Goal: Transaction & Acquisition: Purchase product/service

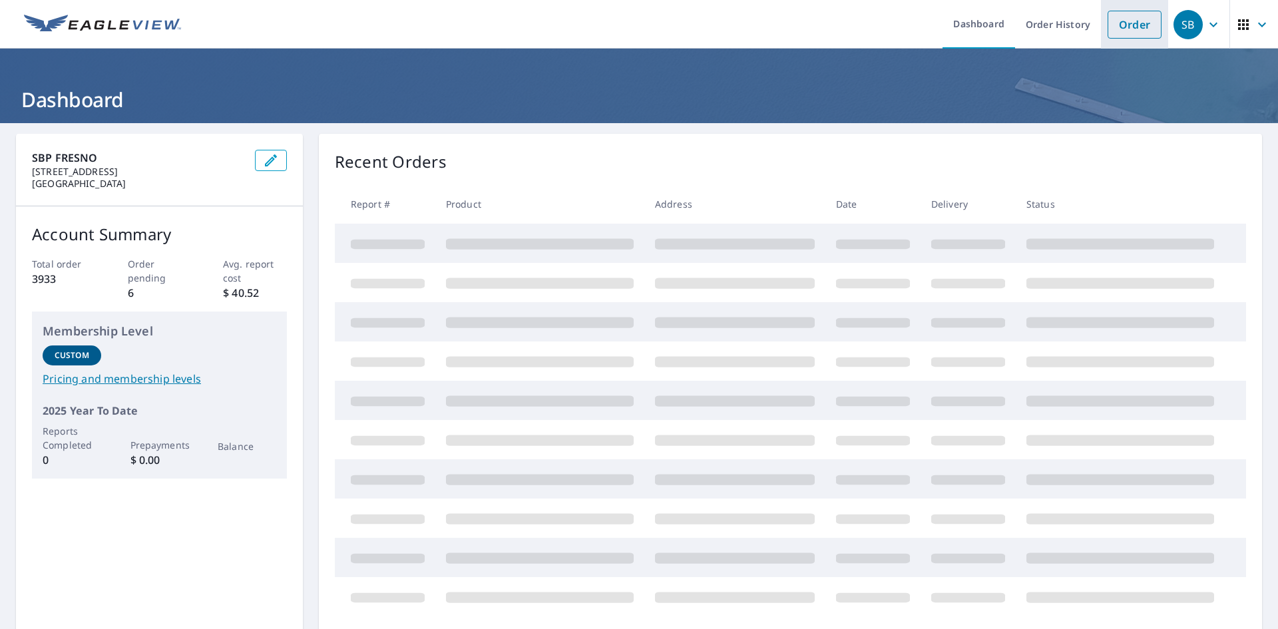
click at [1124, 35] on link "Order" at bounding box center [1135, 25] width 54 height 28
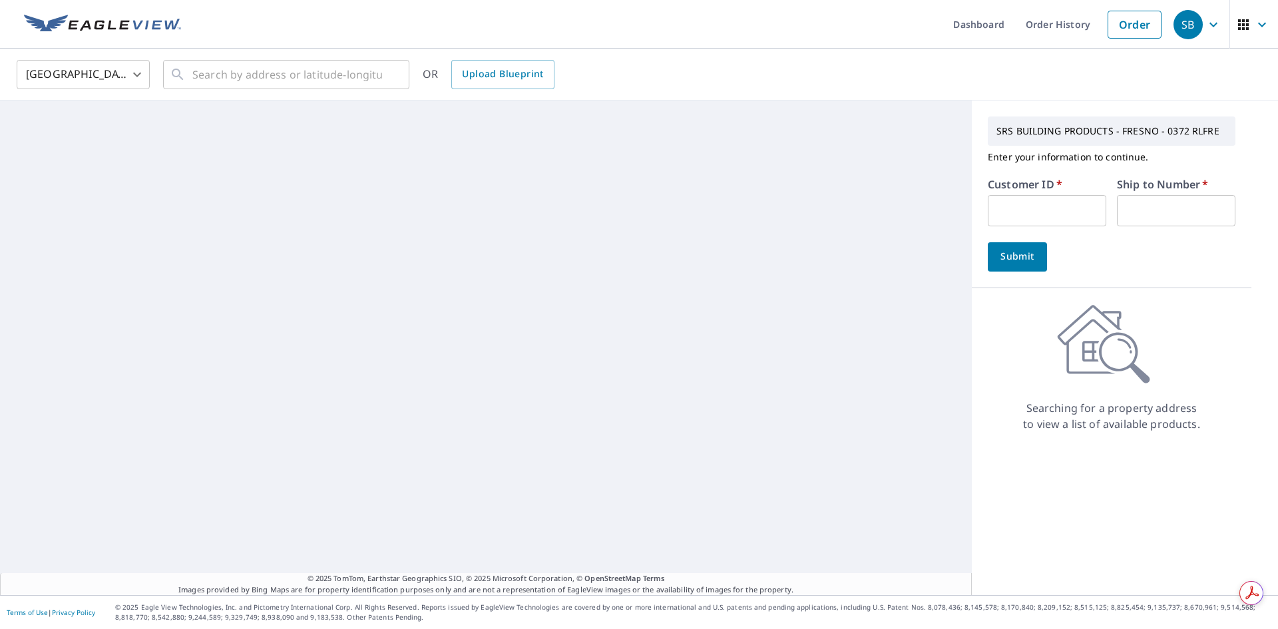
click at [1033, 216] on input "text" at bounding box center [1047, 210] width 119 height 31
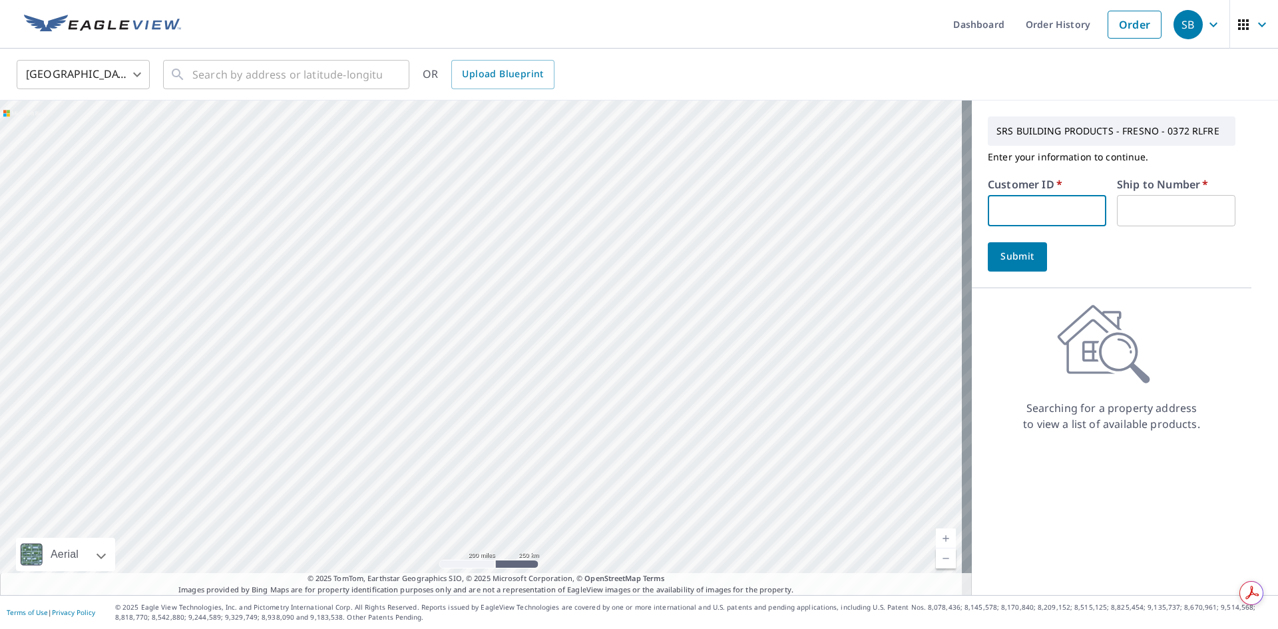
type input "RCK372"
drag, startPoint x: 1137, startPoint y: 198, endPoint x: 1143, endPoint y: 202, distance: 7.8
click at [1138, 199] on input "text" at bounding box center [1176, 210] width 119 height 31
type input "1"
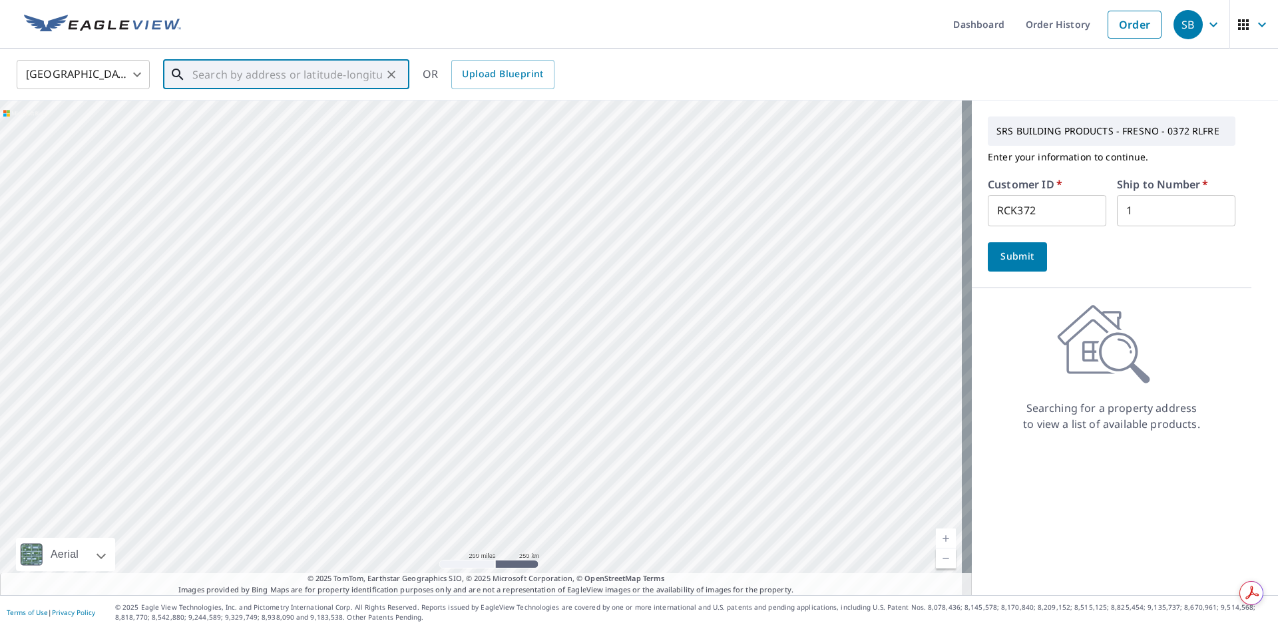
paste input "[STREET_ADDRESS][PERSON_NAME]"
click at [291, 115] on span "[STREET_ADDRESS][PERSON_NAME]" at bounding box center [294, 113] width 209 height 16
type input "[STREET_ADDRESS][PERSON_NAME]"
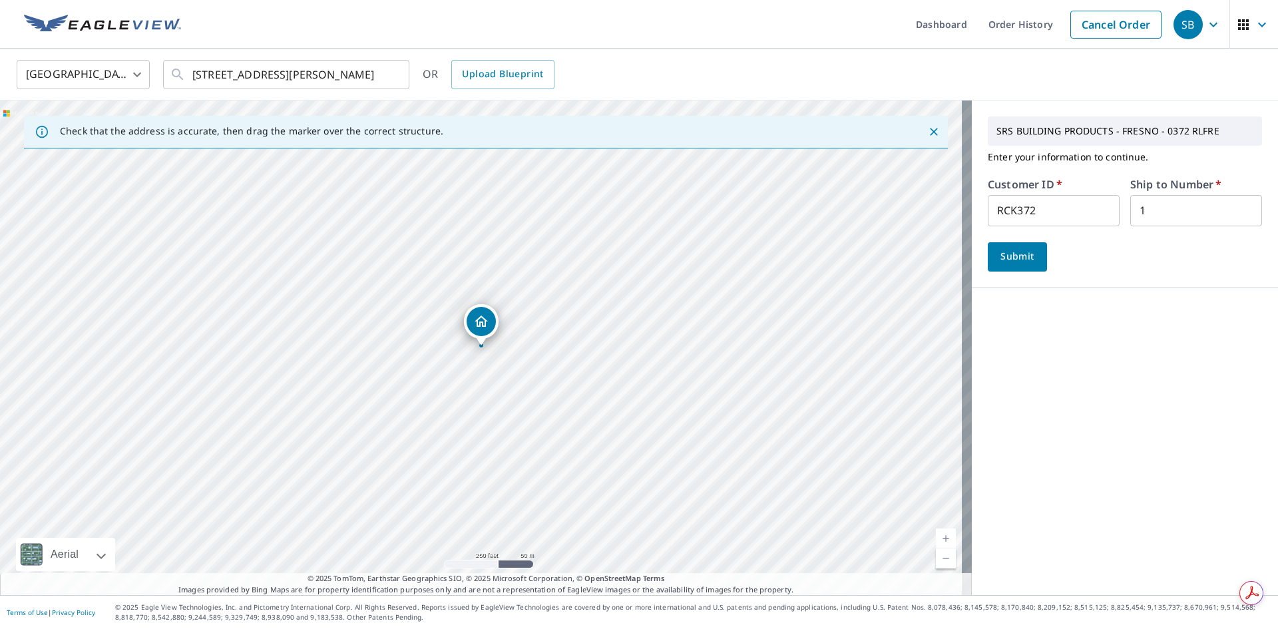
click at [1023, 263] on span "Submit" at bounding box center [1018, 256] width 38 height 17
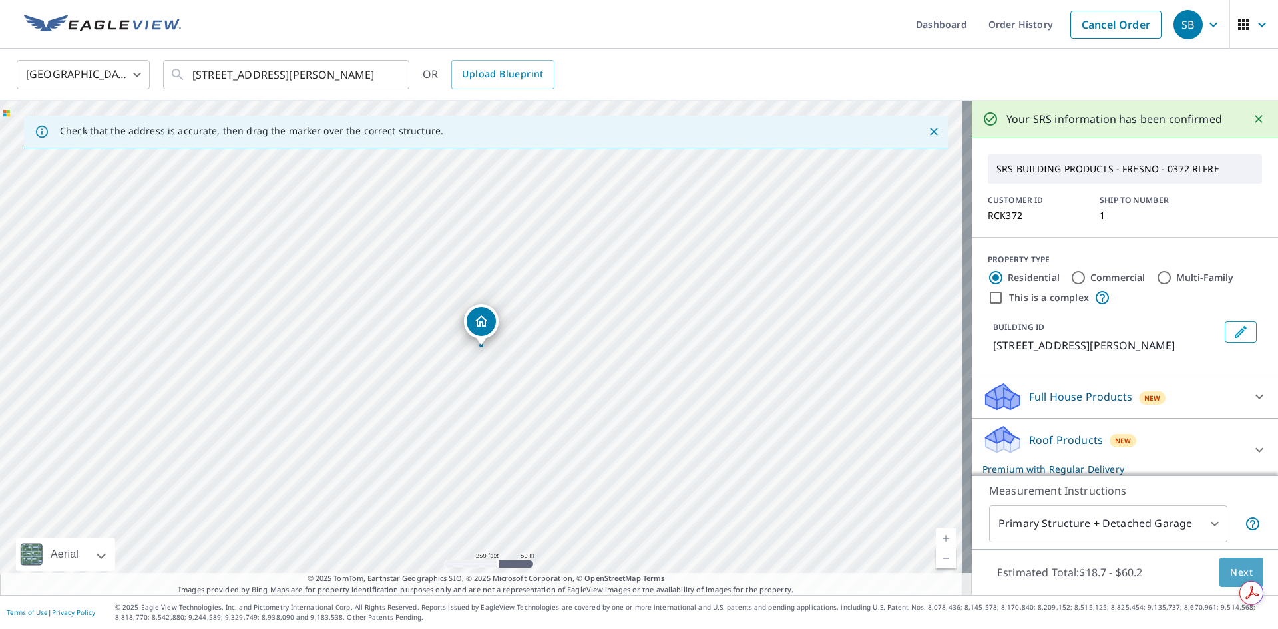
click at [1232, 575] on span "Next" at bounding box center [1241, 573] width 23 height 17
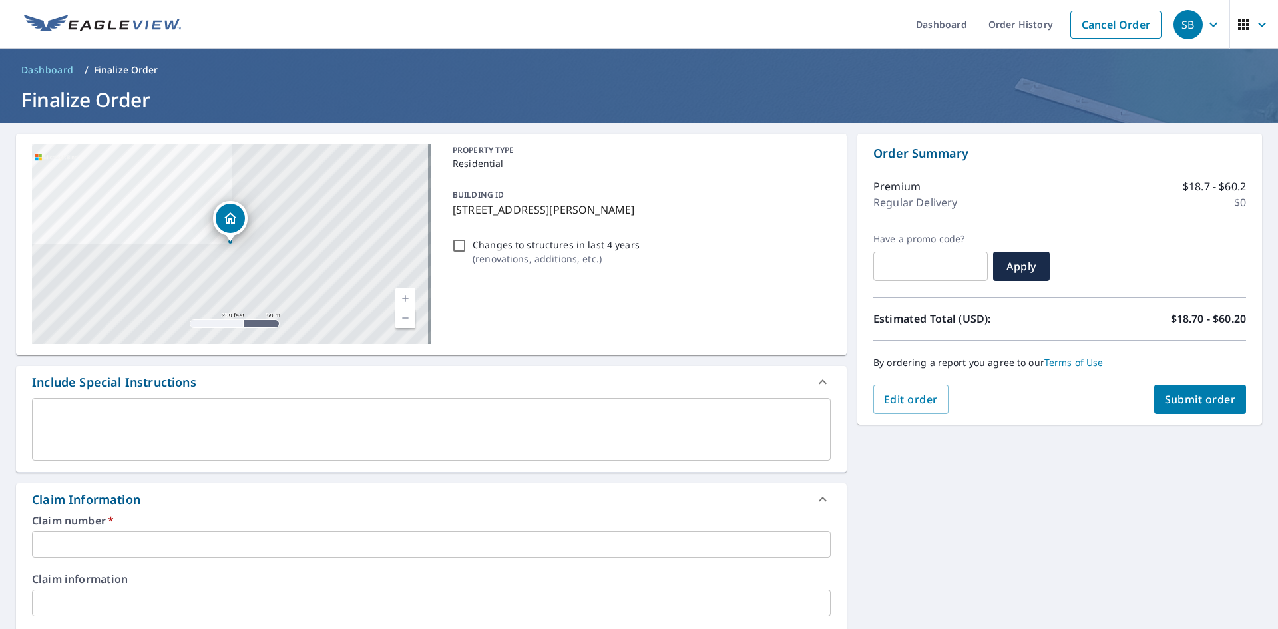
drag, startPoint x: 451, startPoint y: 210, endPoint x: 635, endPoint y: 209, distance: 183.8
click at [635, 209] on p "[STREET_ADDRESS][PERSON_NAME]" at bounding box center [639, 210] width 373 height 16
checkbox input "true"
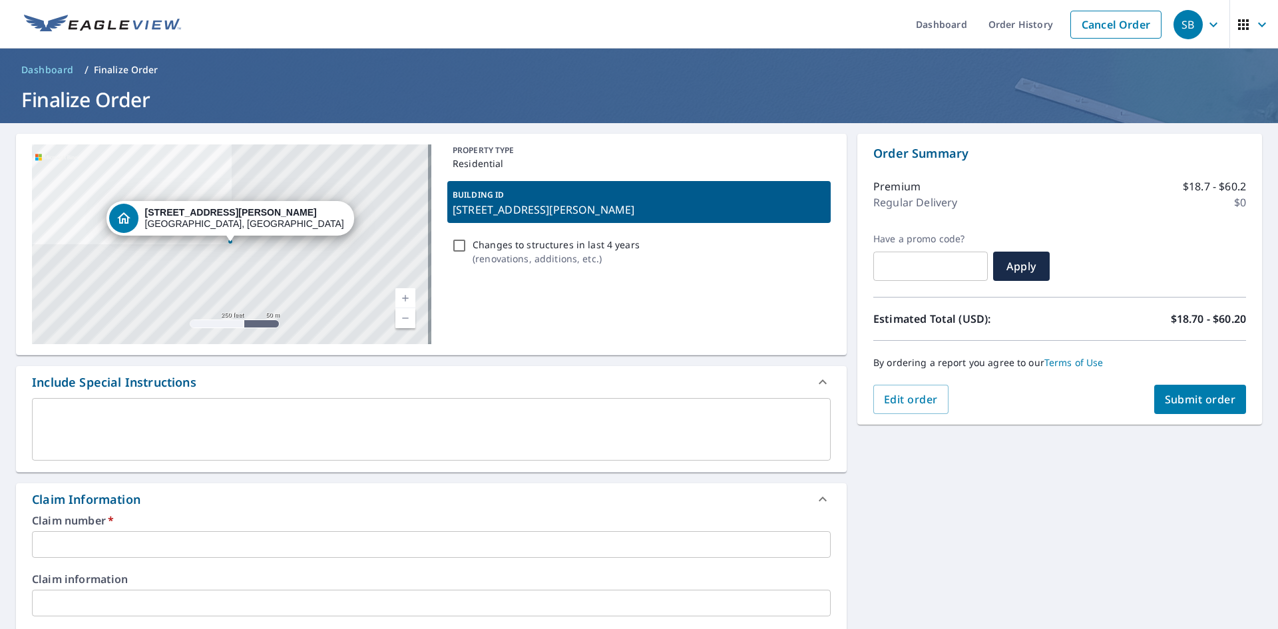
copy p "[STREET_ADDRESS][PERSON_NAME]"
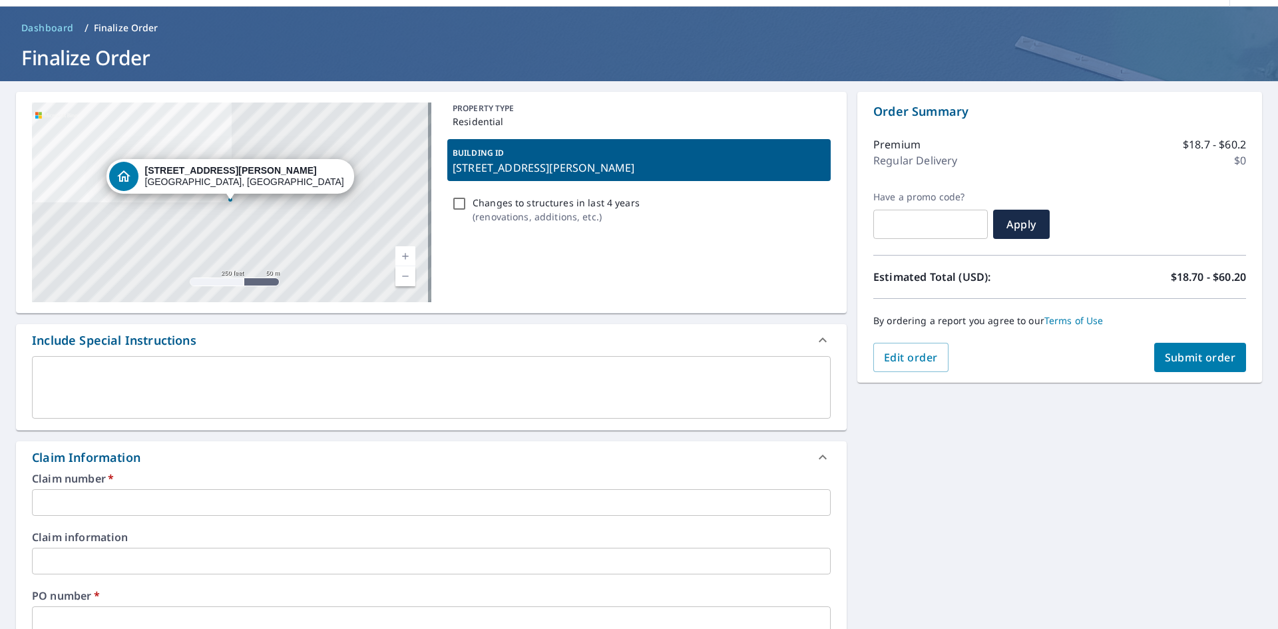
scroll to position [111, 0]
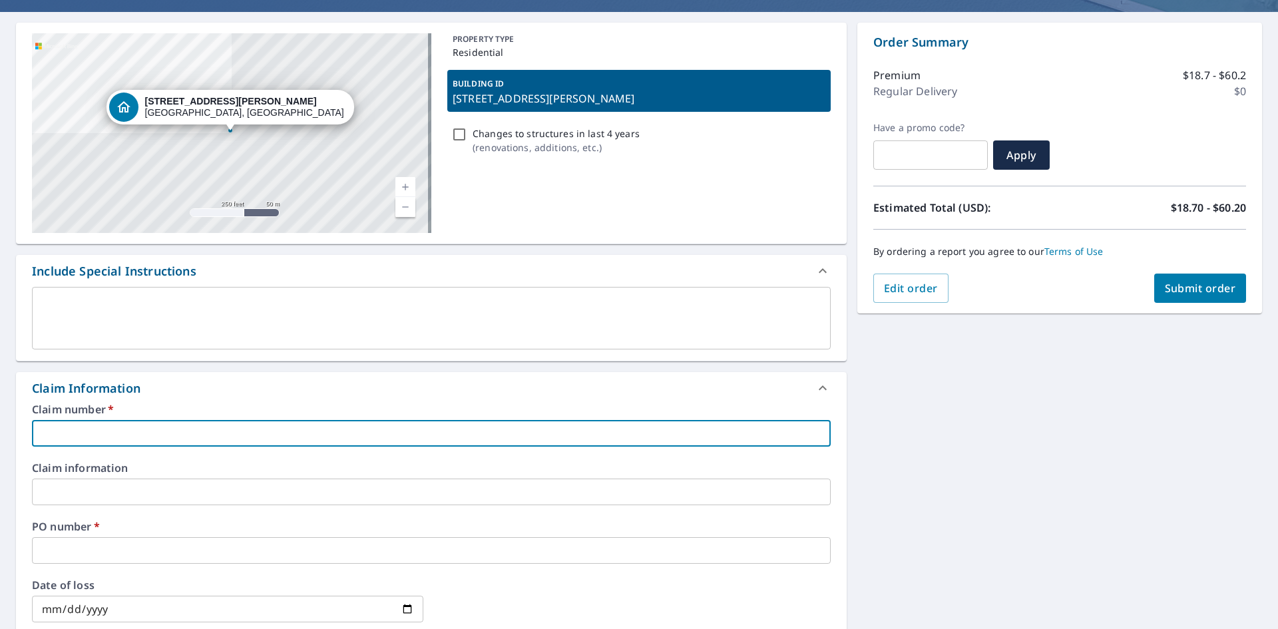
paste input "[STREET_ADDRESS][PERSON_NAME]"
type input "[STREET_ADDRESS][PERSON_NAME]"
checkbox input "true"
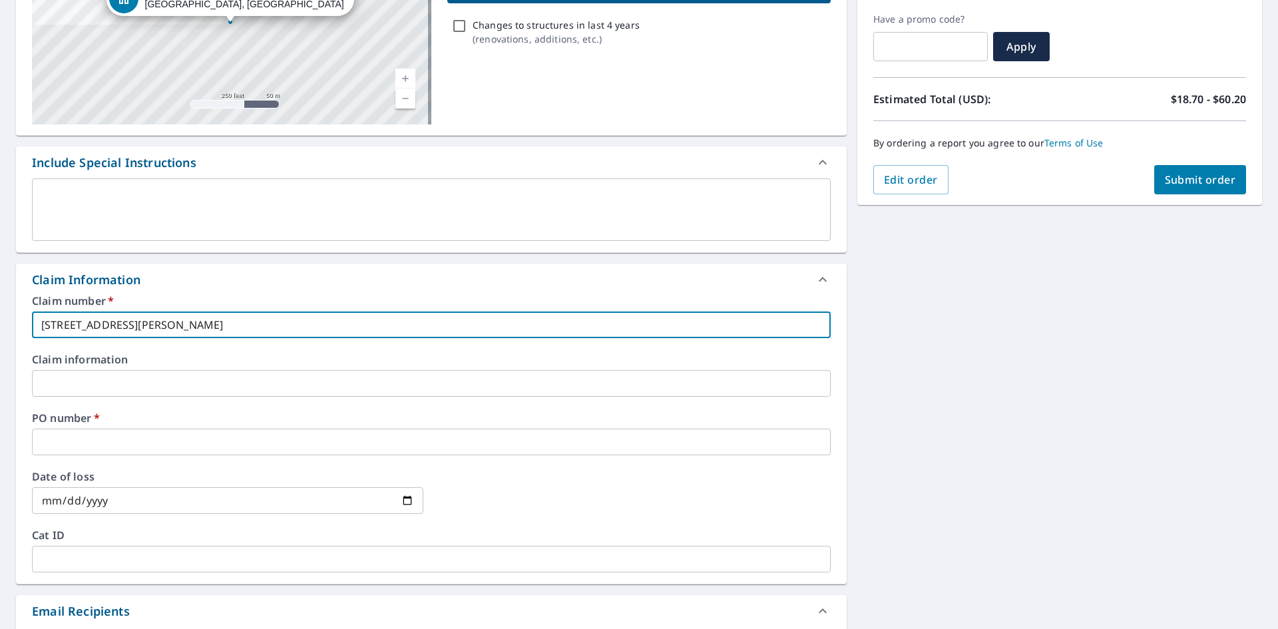
scroll to position [222, 0]
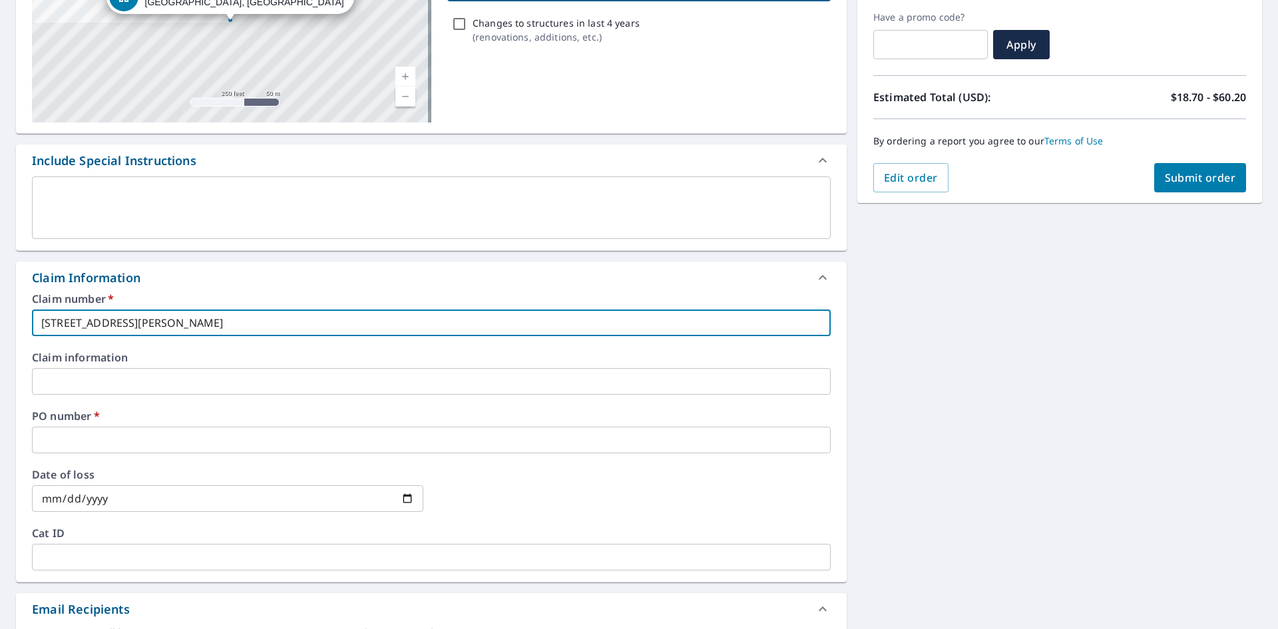
type input "[STREET_ADDRESS][PERSON_NAME]"
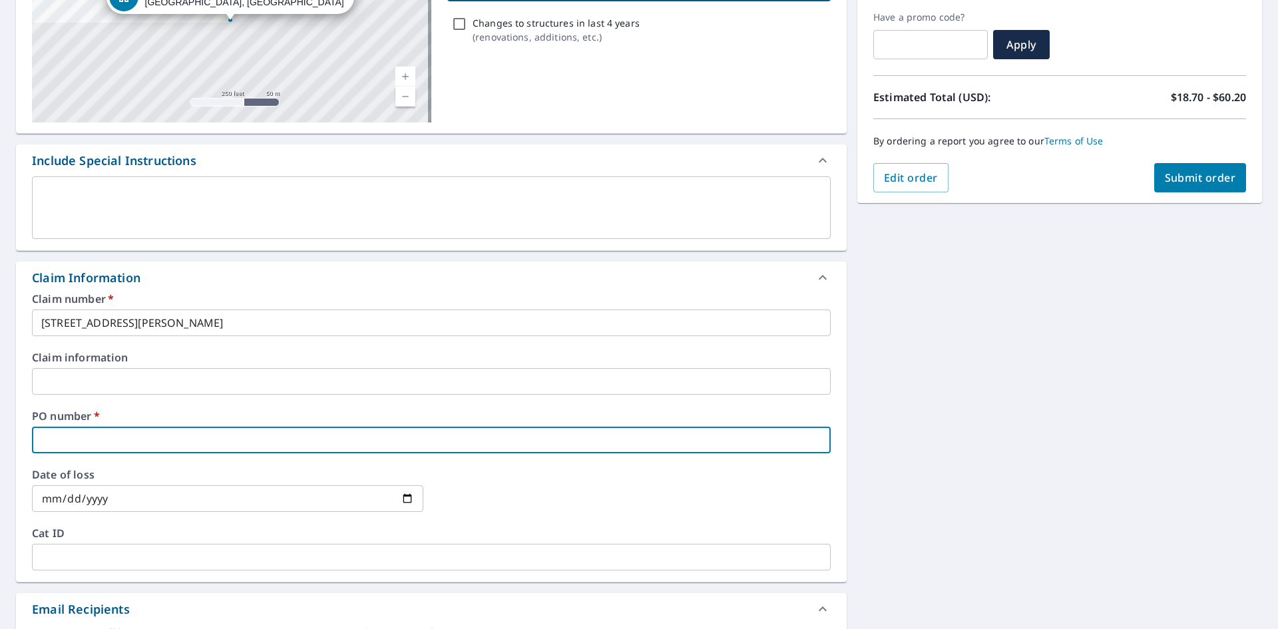
paste input "[STREET_ADDRESS][PERSON_NAME]"
type input "[STREET_ADDRESS][PERSON_NAME]"
checkbox input "true"
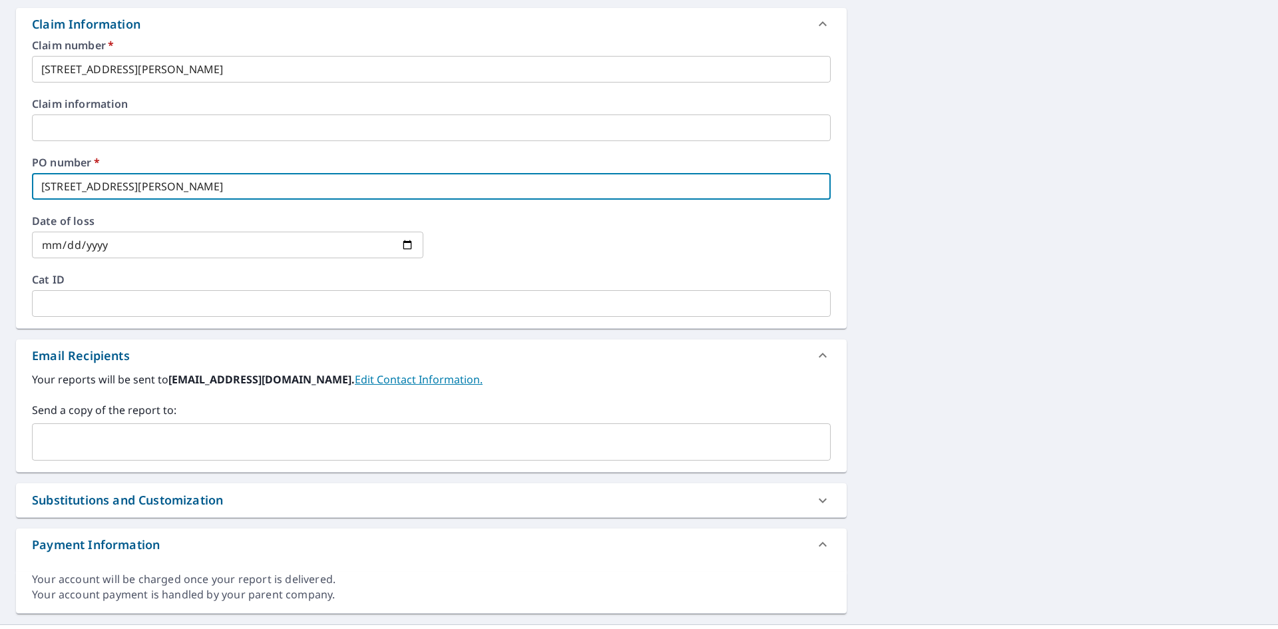
scroll to position [505, 0]
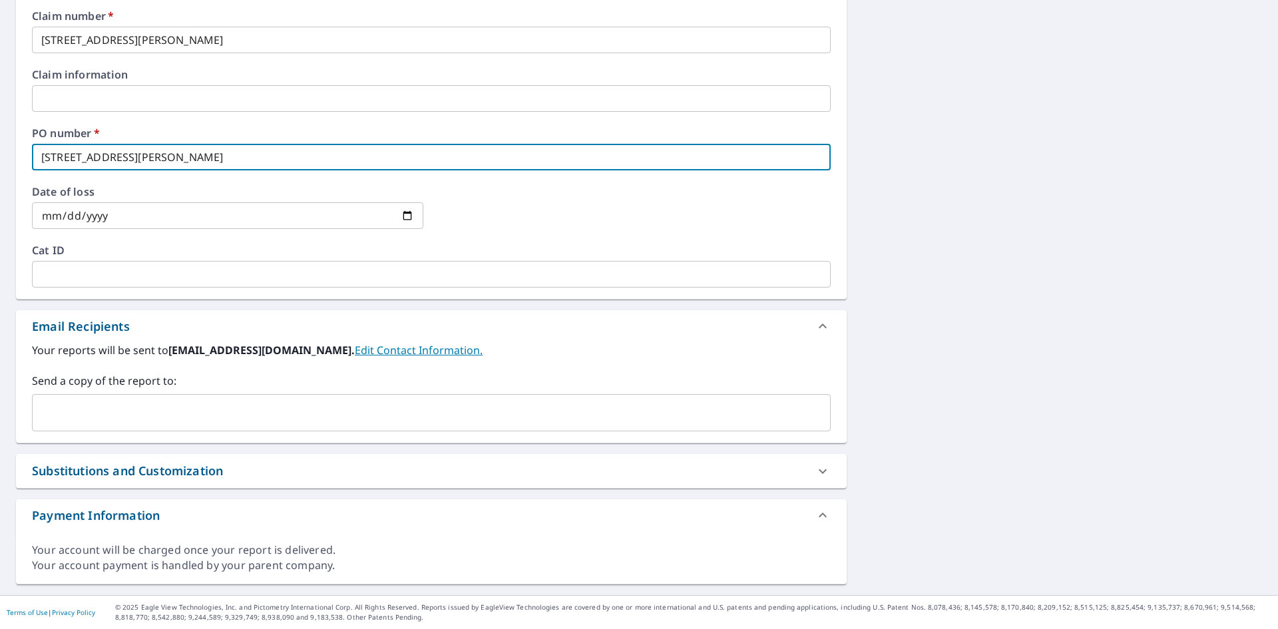
type input "[STREET_ADDRESS][PERSON_NAME]"
click at [135, 420] on input "text" at bounding box center [421, 412] width 767 height 25
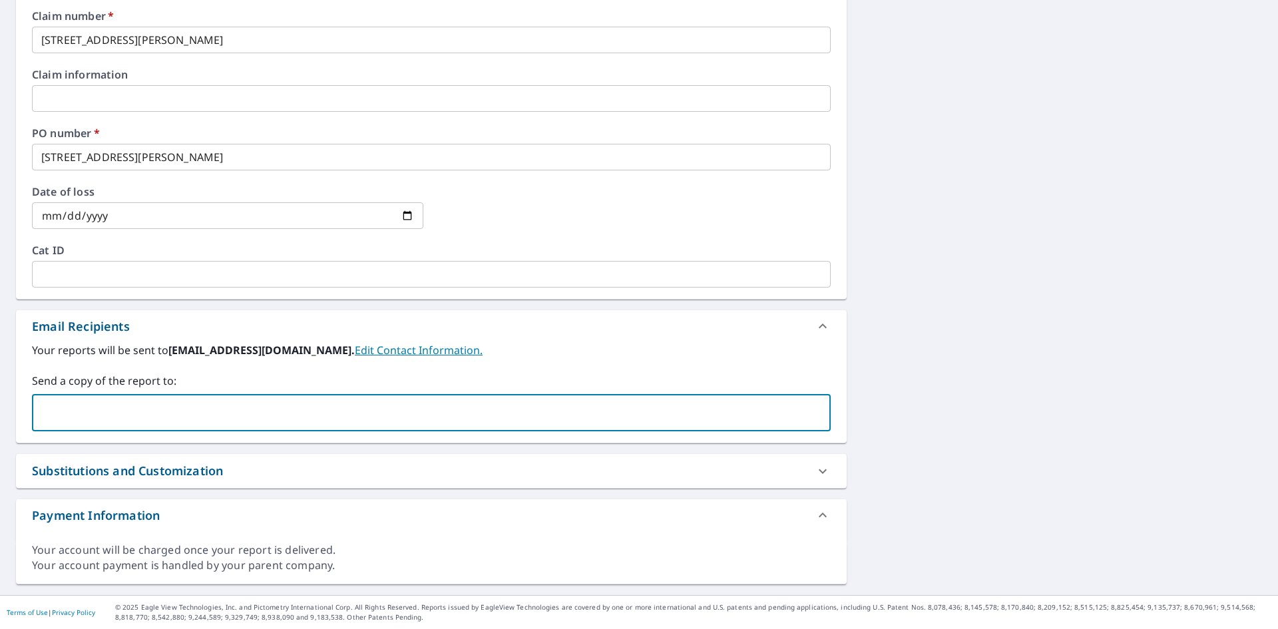
type input "[PERSON_NAME][EMAIL_ADDRESS][PERSON_NAME][DOMAIN_NAME]"
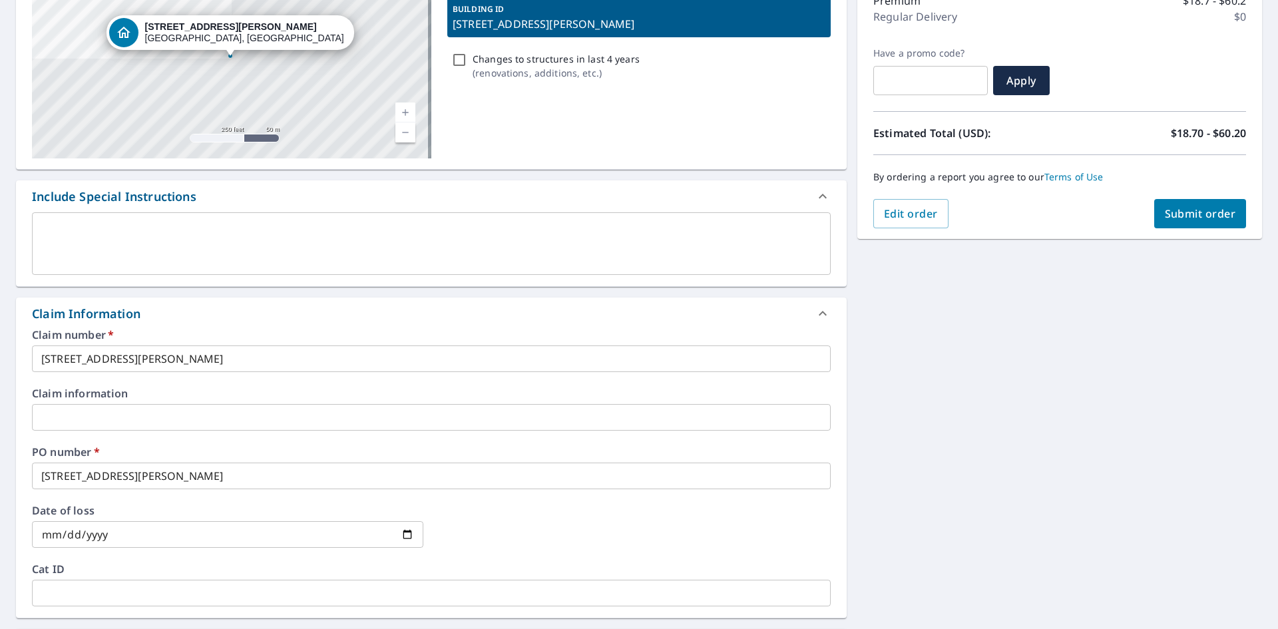
scroll to position [127, 0]
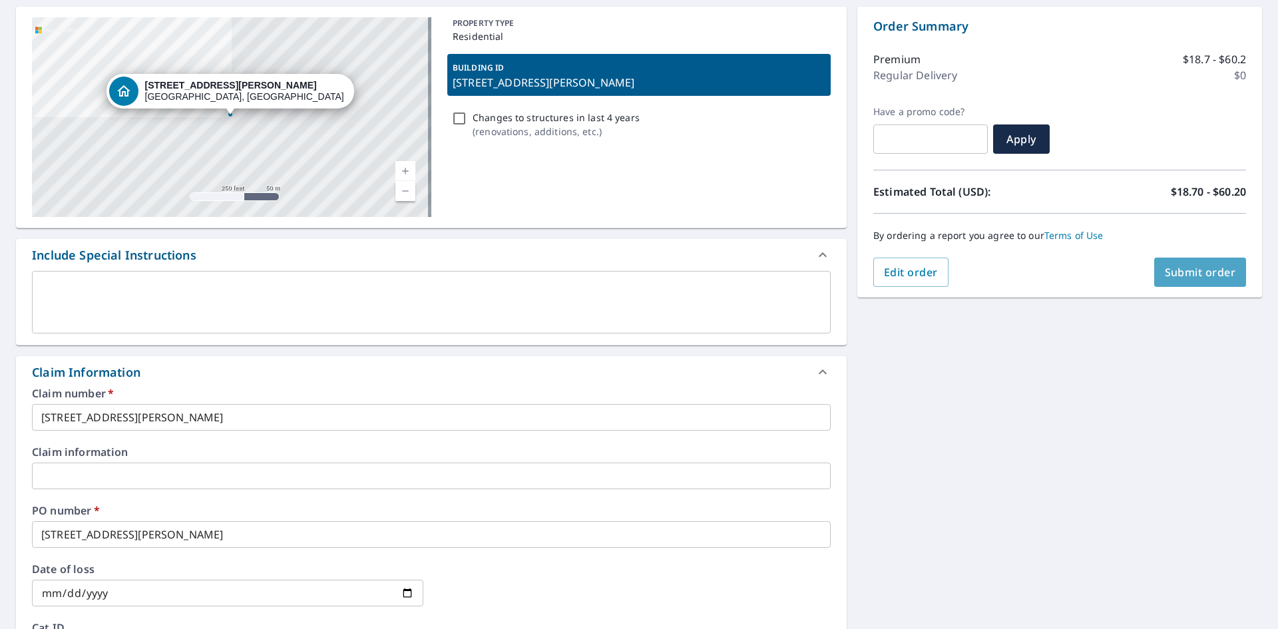
click at [1199, 272] on span "Submit order" at bounding box center [1200, 272] width 71 height 15
checkbox input "true"
